Goal: Transaction & Acquisition: Purchase product/service

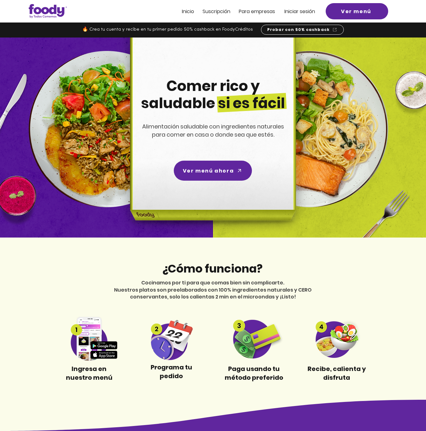
click at [311, 12] on span "Iniciar sesión" at bounding box center [299, 11] width 31 height 7
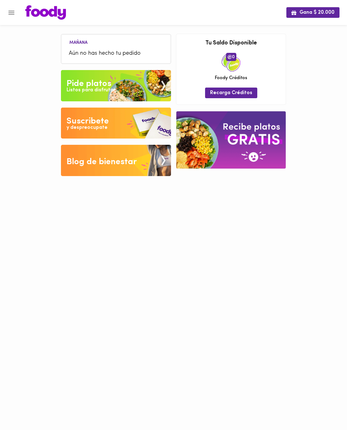
click at [131, 87] on img at bounding box center [116, 85] width 110 height 31
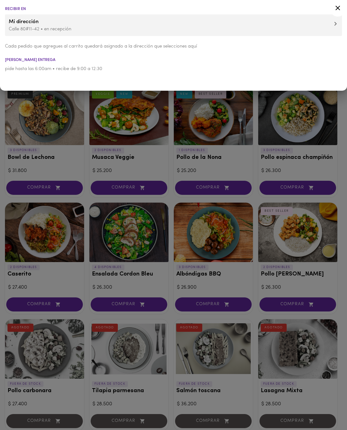
drag, startPoint x: 337, startPoint y: 8, endPoint x: 337, endPoint y: 11, distance: 3.2
click at [337, 8] on icon at bounding box center [337, 8] width 5 height 5
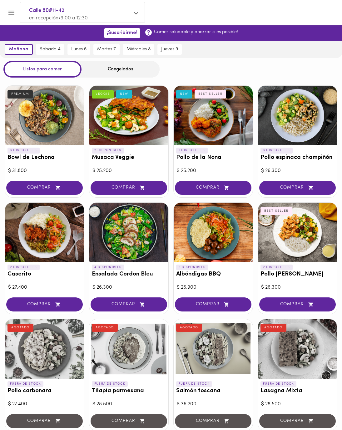
click at [135, 66] on div "Congelados" at bounding box center [121, 69] width 78 height 17
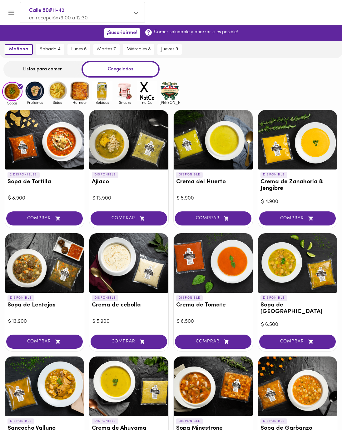
click at [171, 99] on img at bounding box center [170, 91] width 20 height 20
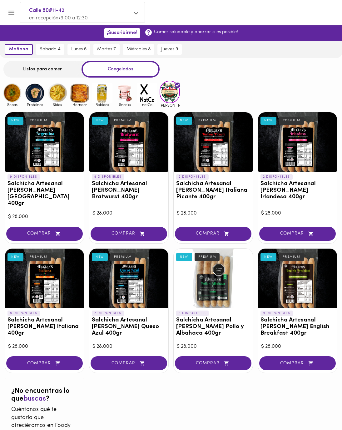
click at [58, 92] on img at bounding box center [57, 93] width 20 height 20
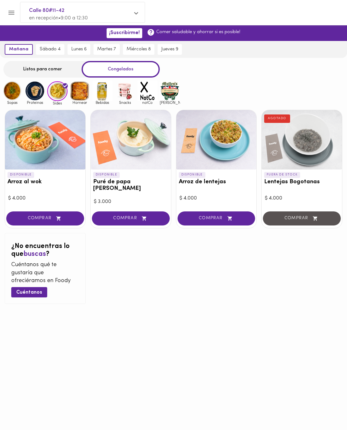
click at [20, 92] on img at bounding box center [12, 91] width 20 height 20
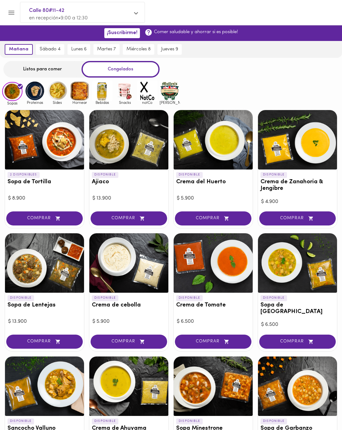
drag, startPoint x: 33, startPoint y: 91, endPoint x: 47, endPoint y: 99, distance: 16.1
click at [33, 91] on img at bounding box center [35, 91] width 20 height 20
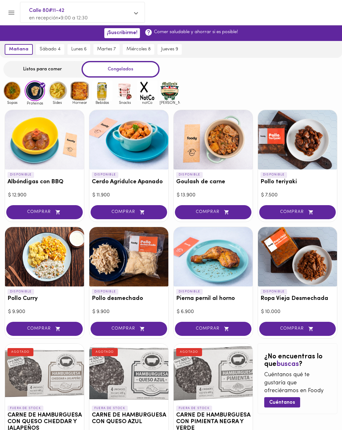
click at [64, 90] on img at bounding box center [57, 91] width 20 height 20
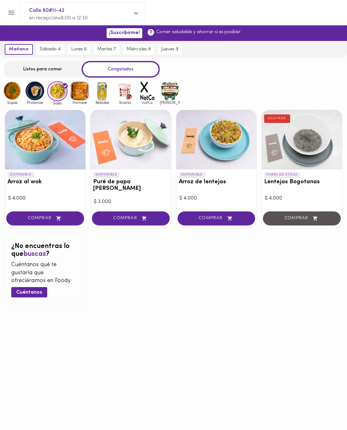
click at [76, 92] on img at bounding box center [80, 91] width 20 height 20
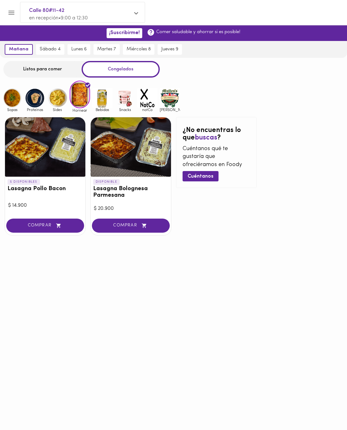
click at [91, 93] on div "Bebidas" at bounding box center [101, 100] width 22 height 24
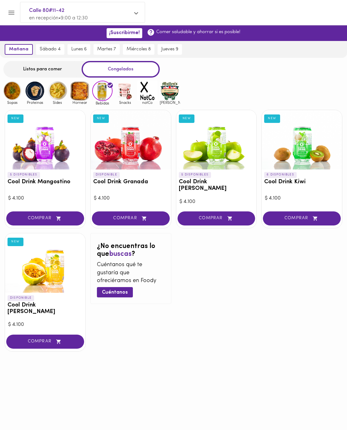
click at [120, 95] on img at bounding box center [125, 91] width 20 height 20
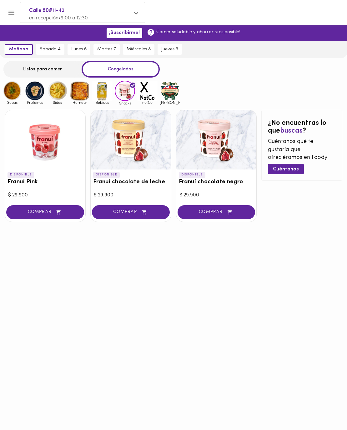
click at [140, 96] on img at bounding box center [147, 91] width 20 height 20
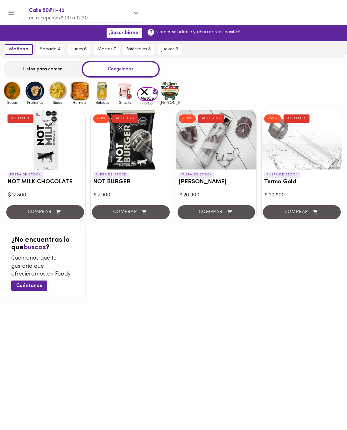
click at [171, 94] on img at bounding box center [170, 91] width 20 height 20
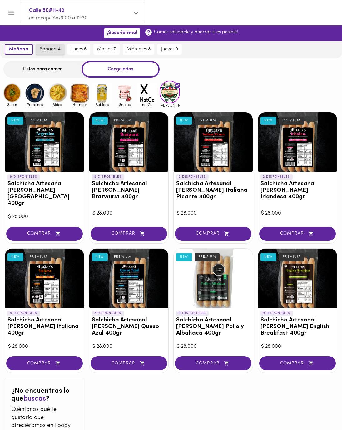
click at [51, 49] on span "sábado 4" at bounding box center [50, 50] width 21 height 6
click at [50, 72] on div "Listos para comer" at bounding box center [42, 69] width 78 height 17
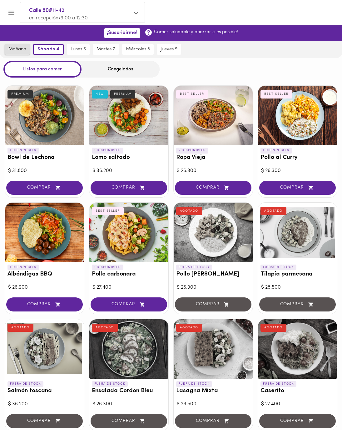
click at [18, 48] on span "mañana" at bounding box center [17, 50] width 18 height 6
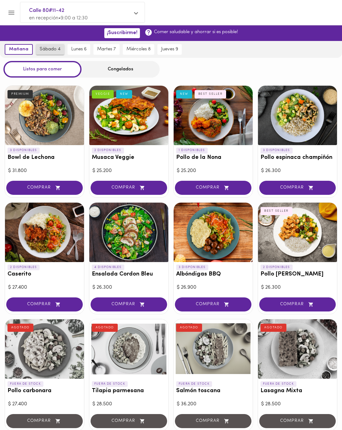
click at [50, 46] on button "sábado 4" at bounding box center [50, 49] width 28 height 11
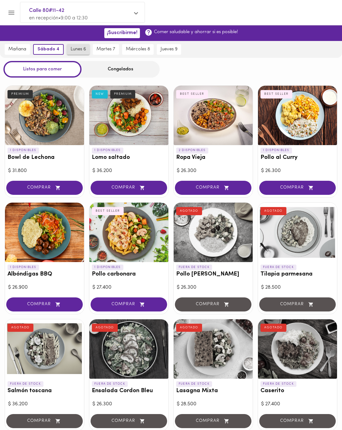
click at [71, 48] on span "lunes 6" at bounding box center [78, 50] width 15 height 6
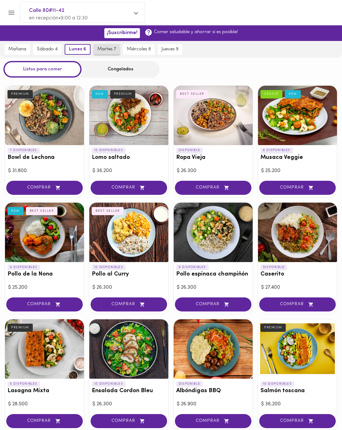
click at [94, 48] on button "martes 7" at bounding box center [107, 49] width 26 height 11
click at [129, 49] on span "miércoles 8" at bounding box center [139, 50] width 24 height 6
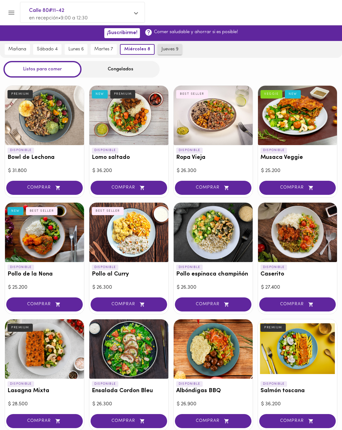
click at [175, 46] on button "jueves 9" at bounding box center [170, 49] width 24 height 11
click at [16, 49] on span "mañana" at bounding box center [17, 50] width 18 height 6
